Goal: Information Seeking & Learning: Learn about a topic

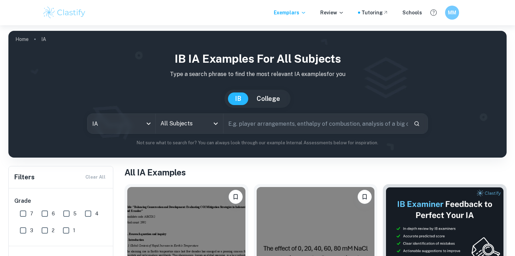
click at [344, 127] on input "text" at bounding box center [316, 124] width 185 height 20
type input "combustion"
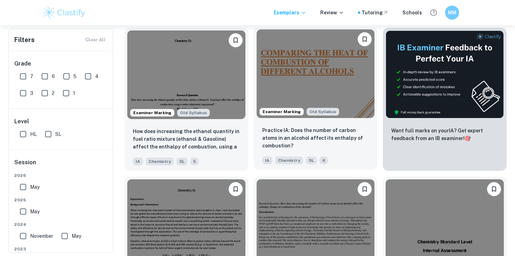
scroll to position [159, 0]
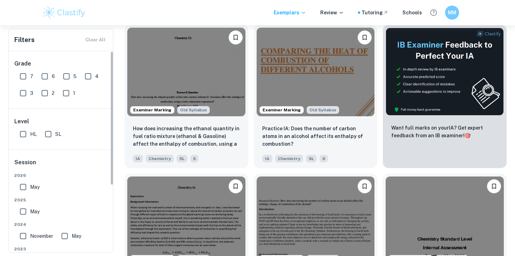
click at [24, 77] on input "7" at bounding box center [23, 76] width 14 height 14
checkbox input "true"
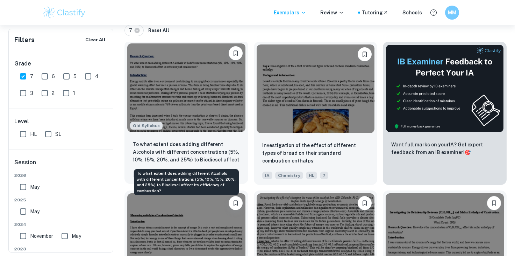
click at [187, 142] on p "To what extent does adding different Alcohols with different concentrations (5%…" at bounding box center [186, 152] width 107 height 24
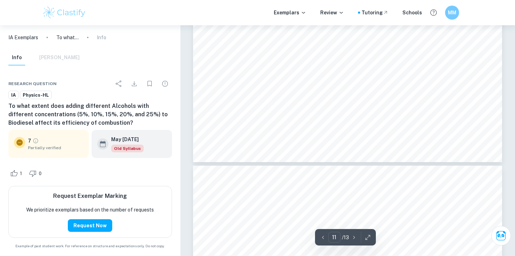
type input "12"
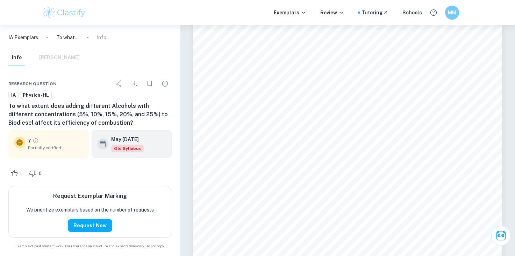
scroll to position [4594, 0]
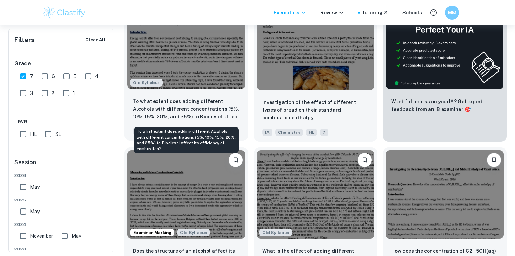
scroll to position [204, 0]
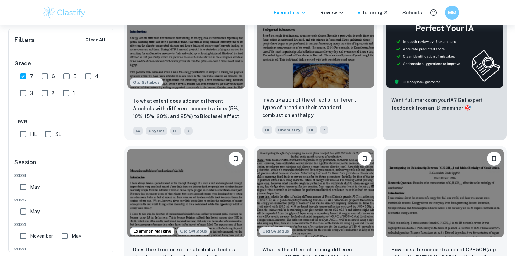
click at [326, 111] on p "Investigation of the effect of different types of bread on their standard combu…" at bounding box center [315, 107] width 107 height 23
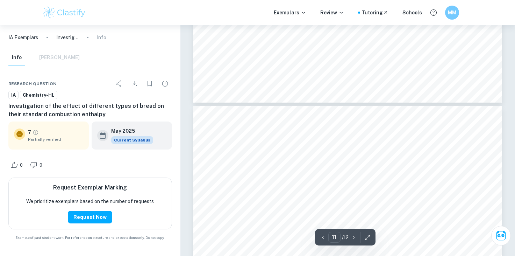
type input "10"
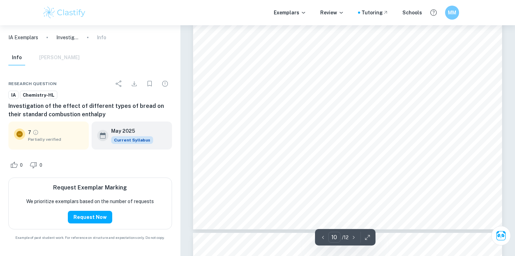
scroll to position [4235, 0]
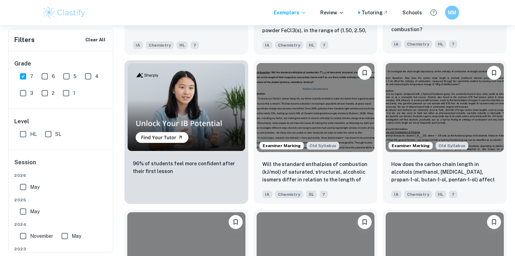
scroll to position [471, 0]
